Goal: Find contact information: Find contact information

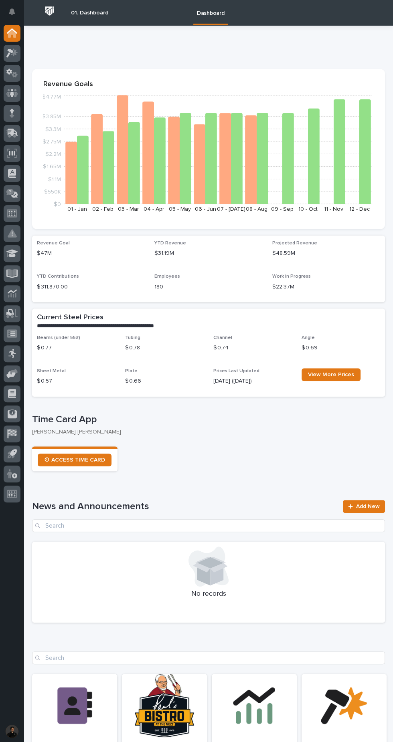
click at [34, 96] on section "Revenue Goals $0 $550K $1.1M $1.65M $2.2M $2.75M $3.3M $3.85M $4.77M [DATE] - […" at bounding box center [208, 149] width 353 height 160
click at [36, 95] on section "Revenue Goals $0 $550K $1.1M $1.65M $2.2M $2.75M $3.3M $3.85M $4.77M [DATE] - […" at bounding box center [208, 149] width 353 height 160
click at [35, 97] on section "Revenue Goals $0 $550K $1.1M $1.65M $2.2M $2.75M $3.3M $3.85M $4.77M [DATE] - […" at bounding box center [208, 149] width 353 height 160
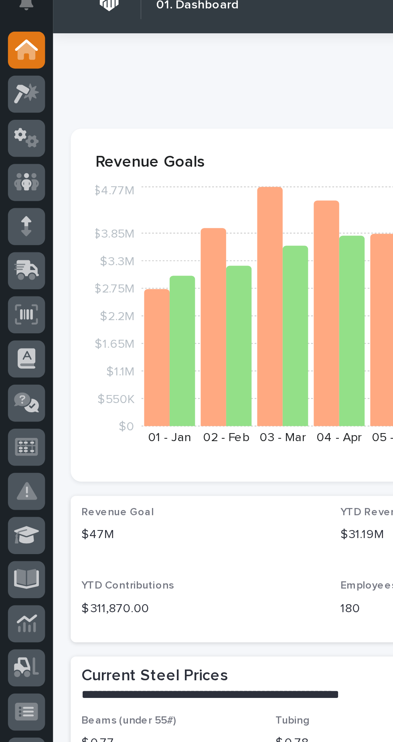
click at [17, 92] on icon at bounding box center [12, 93] width 12 height 9
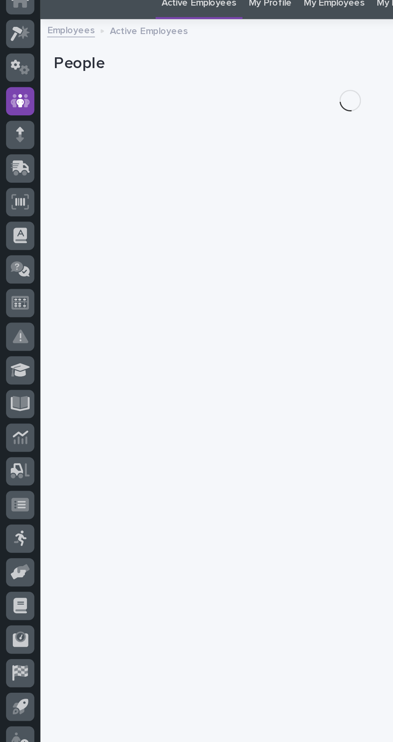
scroll to position [23, 0]
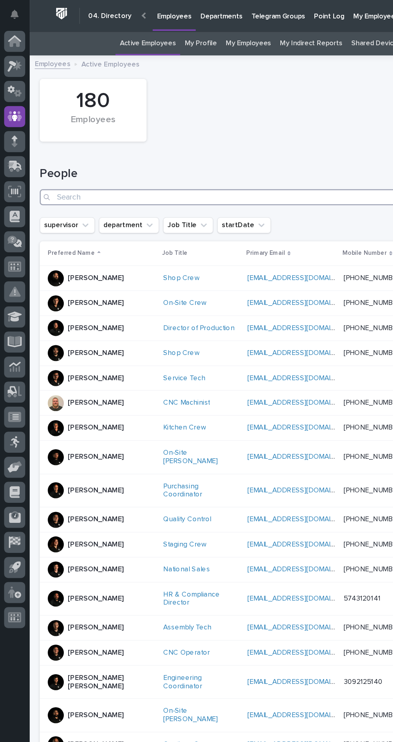
click at [171, 151] on input "Search" at bounding box center [208, 157] width 353 height 13
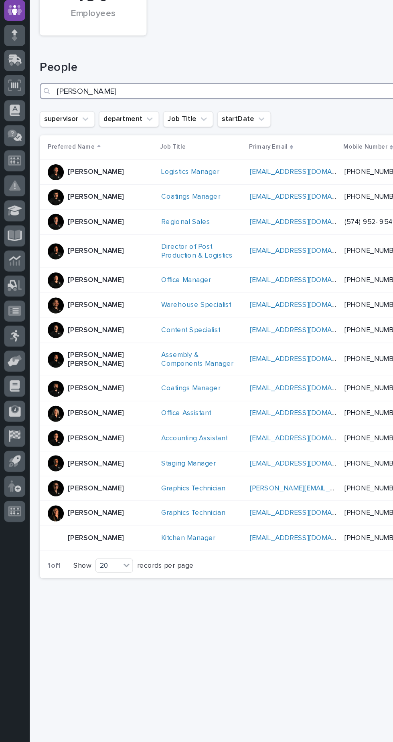
scroll to position [27, 0]
type input "[PERSON_NAME]"
